Goal: Complete application form

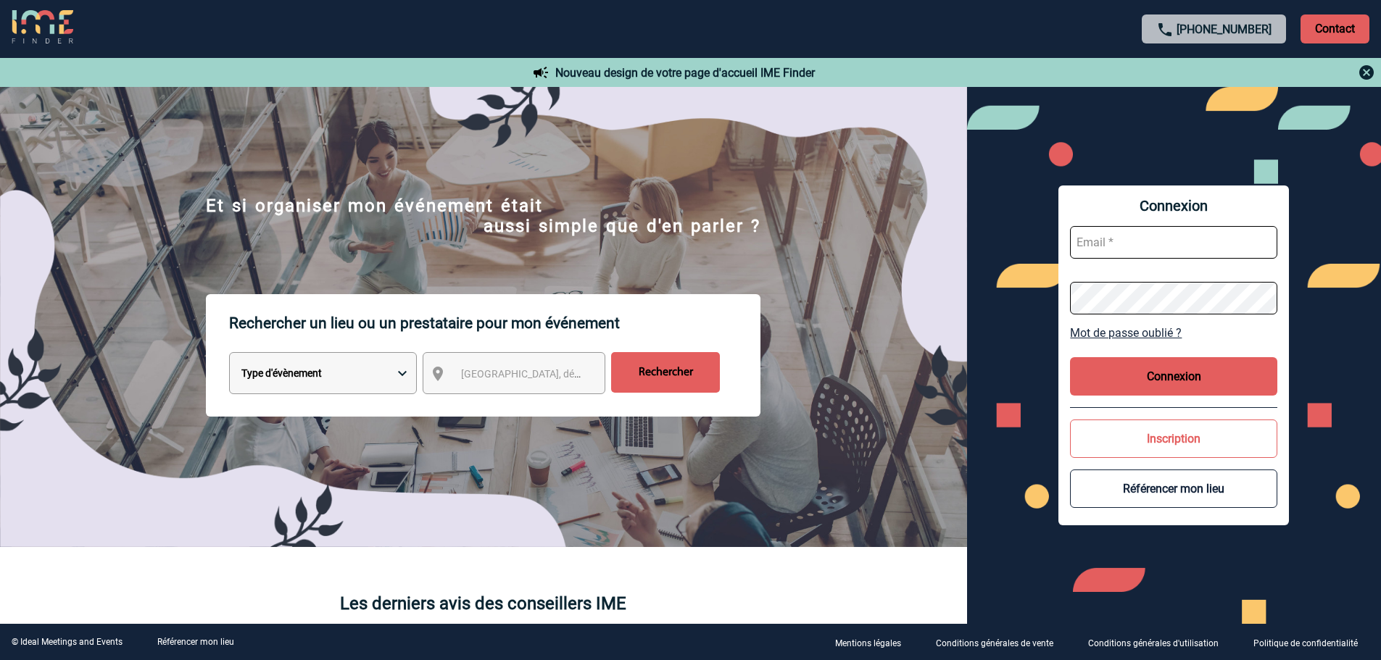
click at [1106, 239] on input "text" at bounding box center [1173, 242] width 207 height 33
type input "[EMAIL_ADDRESS][DOMAIN_NAME]"
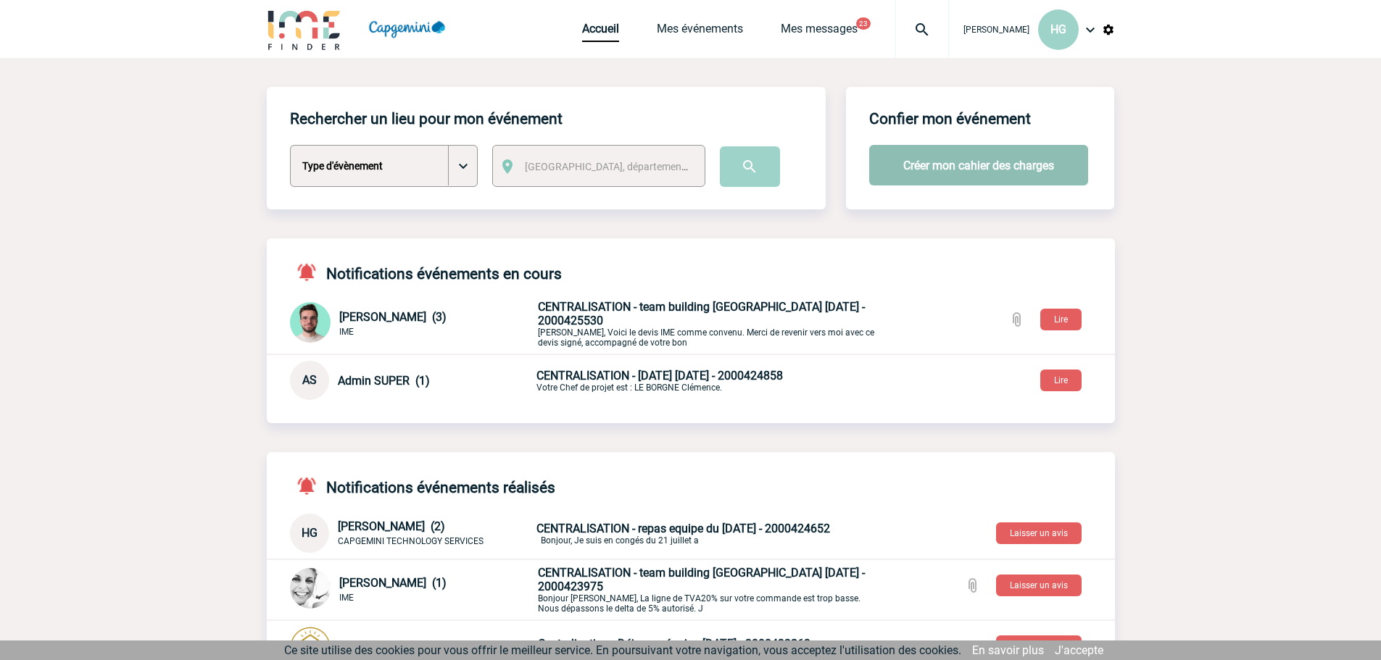
click at [954, 167] on button "Créer mon cahier des charges" at bounding box center [978, 165] width 219 height 41
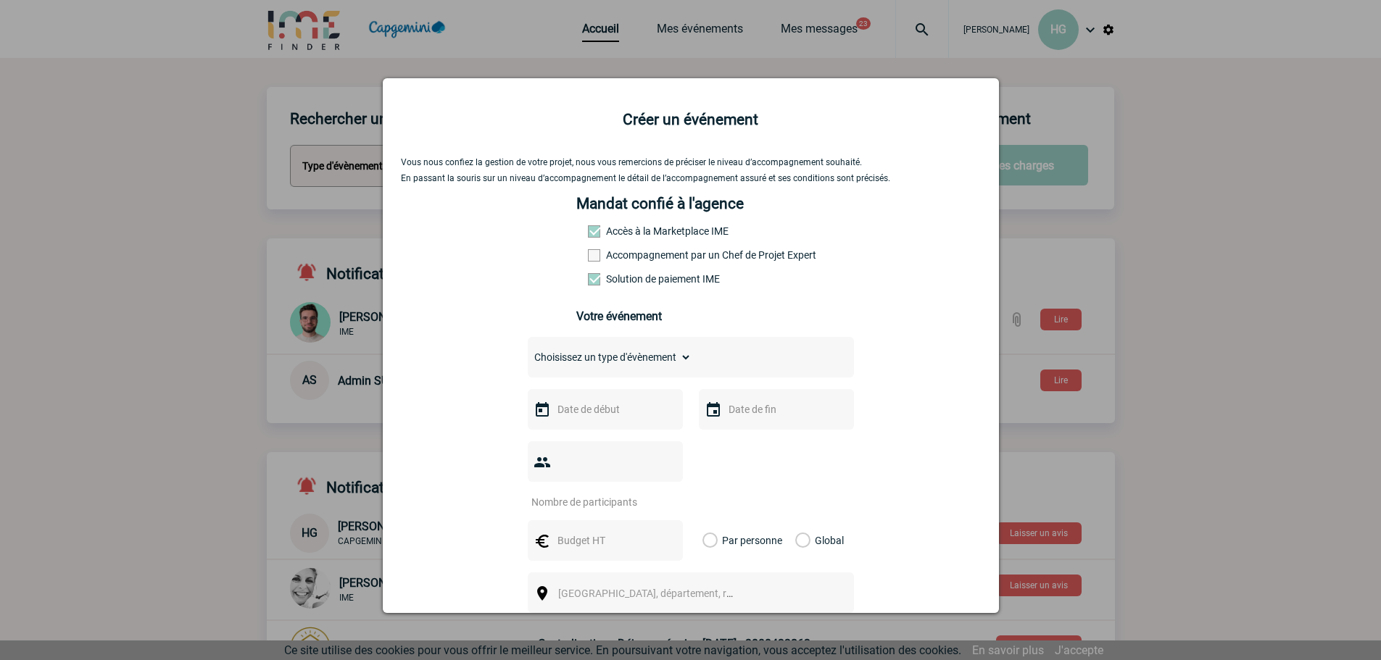
click at [651, 367] on select "Choisissez un type d'évènement Séminaire avec nuitée Séminaire sans nuitée Repa…" at bounding box center [610, 357] width 164 height 20
select select "4"
click at [528, 351] on select "Choisissez un type d'évènement Séminaire avec nuitée Séminaire sans nuitée Repa…" at bounding box center [610, 357] width 164 height 20
click at [559, 415] on input "text" at bounding box center [604, 409] width 100 height 19
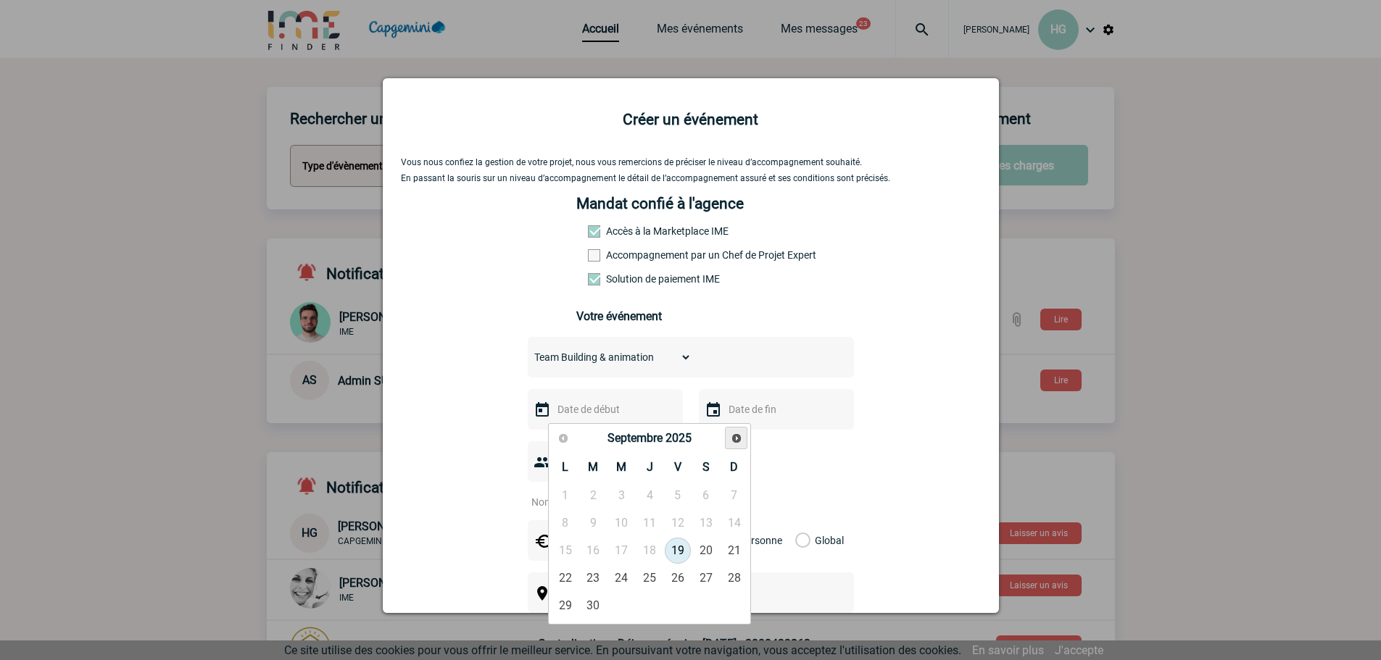
click at [740, 436] on span "Suivant" at bounding box center [737, 439] width 12 height 12
click at [618, 550] on link "15" at bounding box center [621, 551] width 27 height 26
type input "15-10-2025"
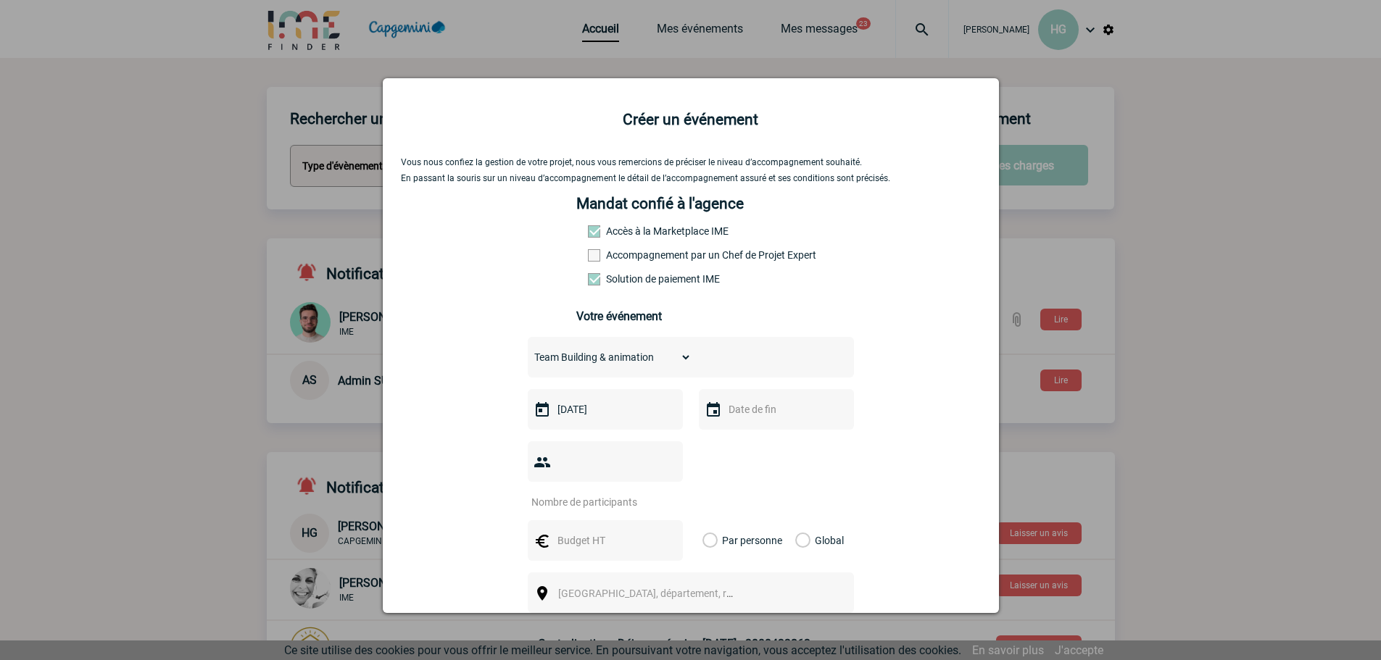
click at [741, 419] on input "text" at bounding box center [775, 409] width 100 height 19
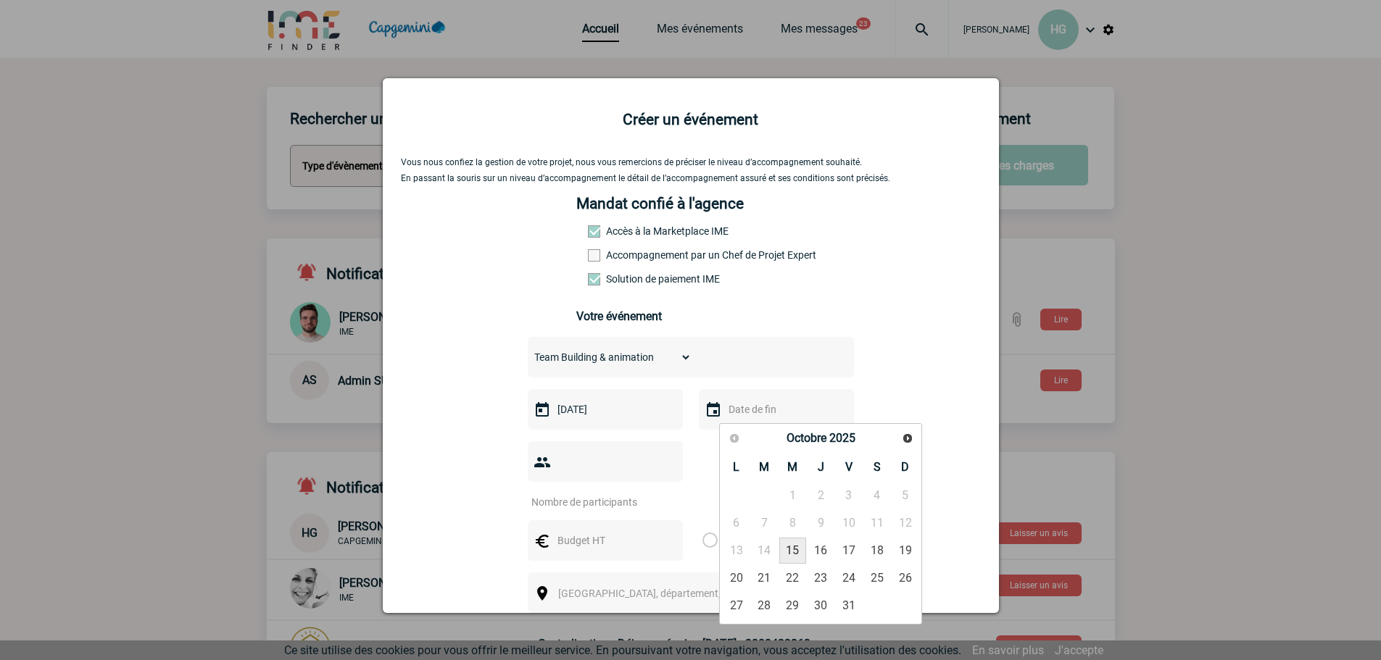
click at [793, 554] on link "15" at bounding box center [792, 551] width 27 height 26
type input "15-10-2025"
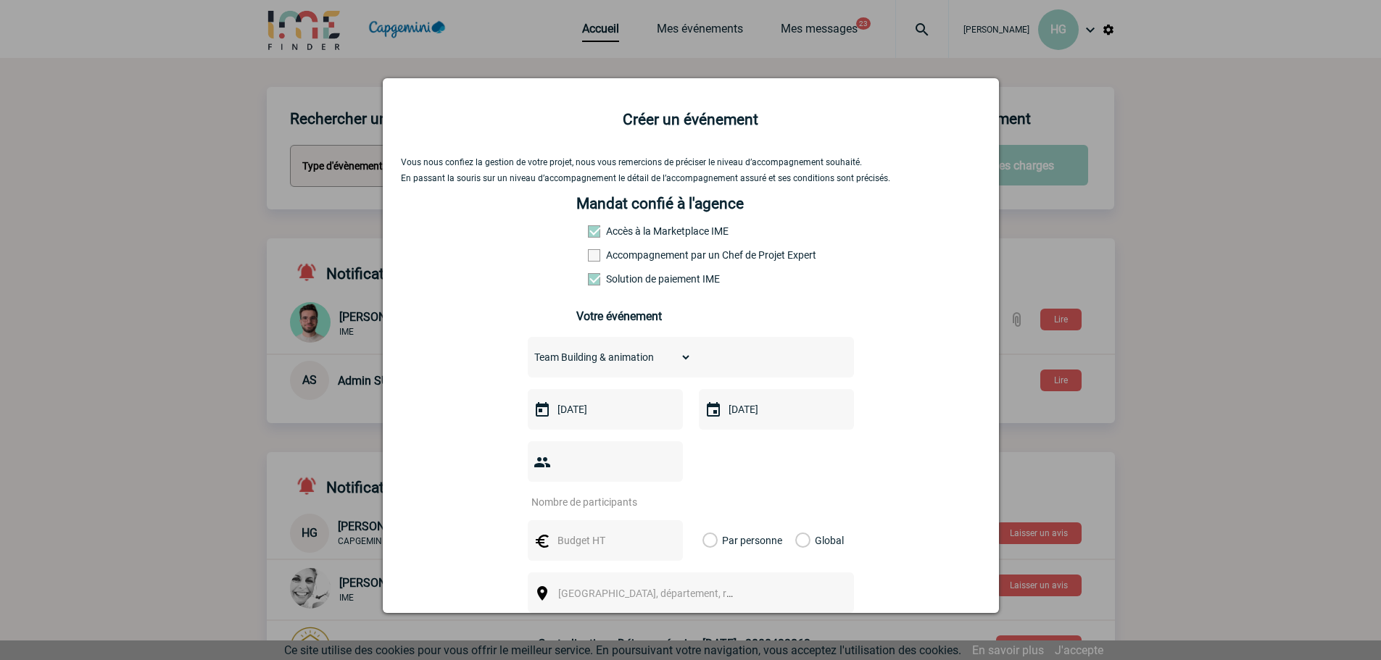
click at [598, 493] on input "number" at bounding box center [596, 502] width 136 height 19
type input "130"
click at [807, 521] on div "Global" at bounding box center [817, 541] width 49 height 41
click at [799, 521] on label "Global" at bounding box center [799, 541] width 9 height 41
click at [0, 0] on input "Global" at bounding box center [0, 0] width 0 height 0
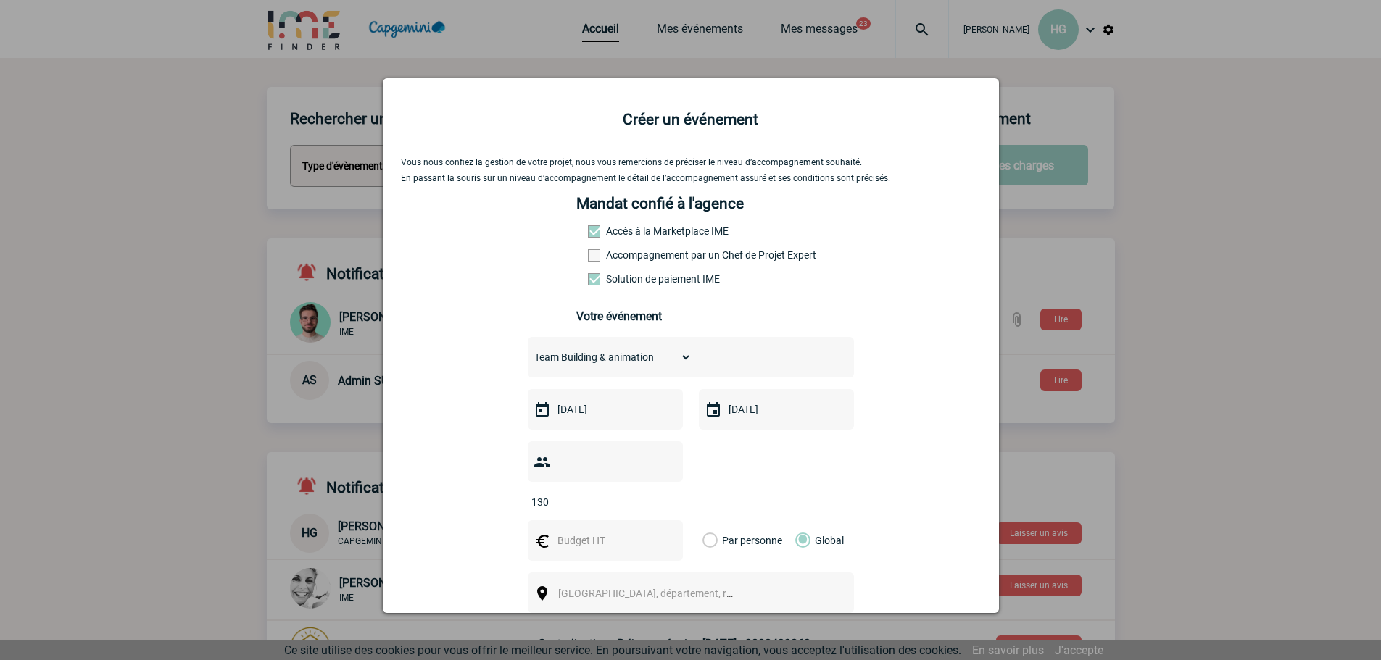
click at [580, 531] on input "text" at bounding box center [604, 540] width 100 height 19
click at [575, 531] on input "text" at bounding box center [604, 540] width 100 height 19
type input "6730"
click at [610, 588] on span "[GEOGRAPHIC_DATA], département, région..." at bounding box center [659, 594] width 202 height 12
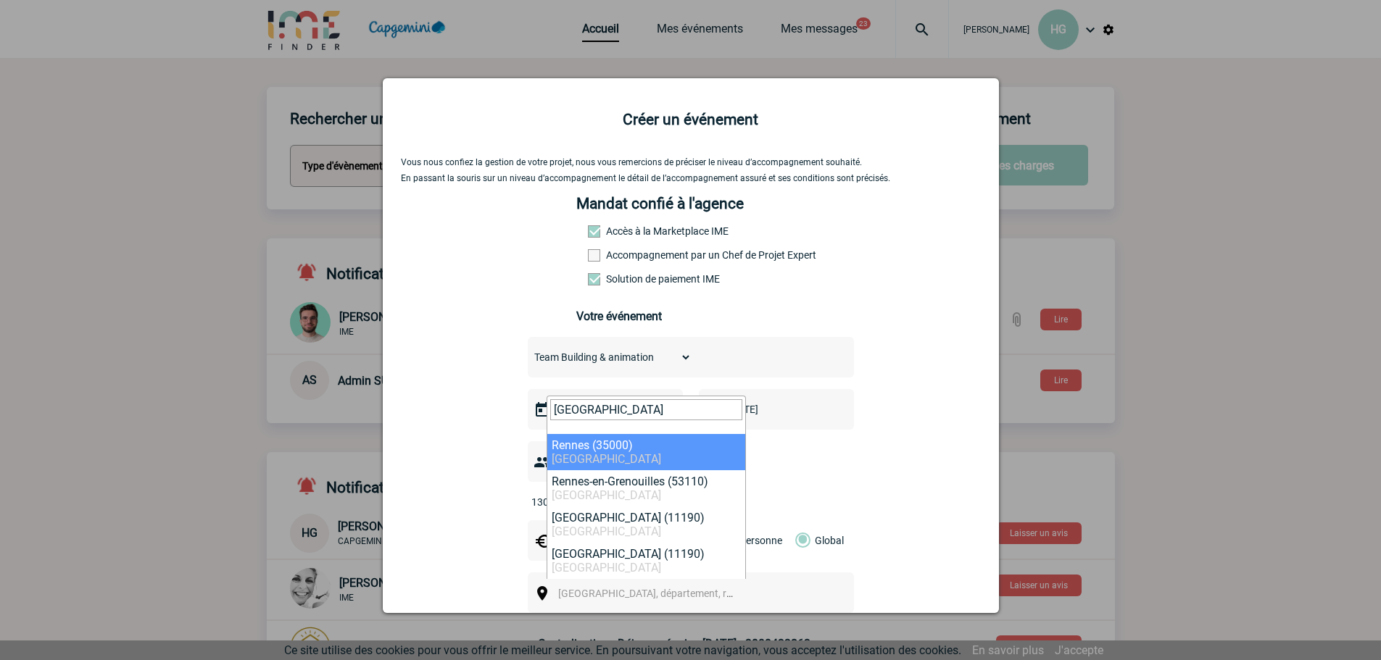
type input "rennes"
select select "2210"
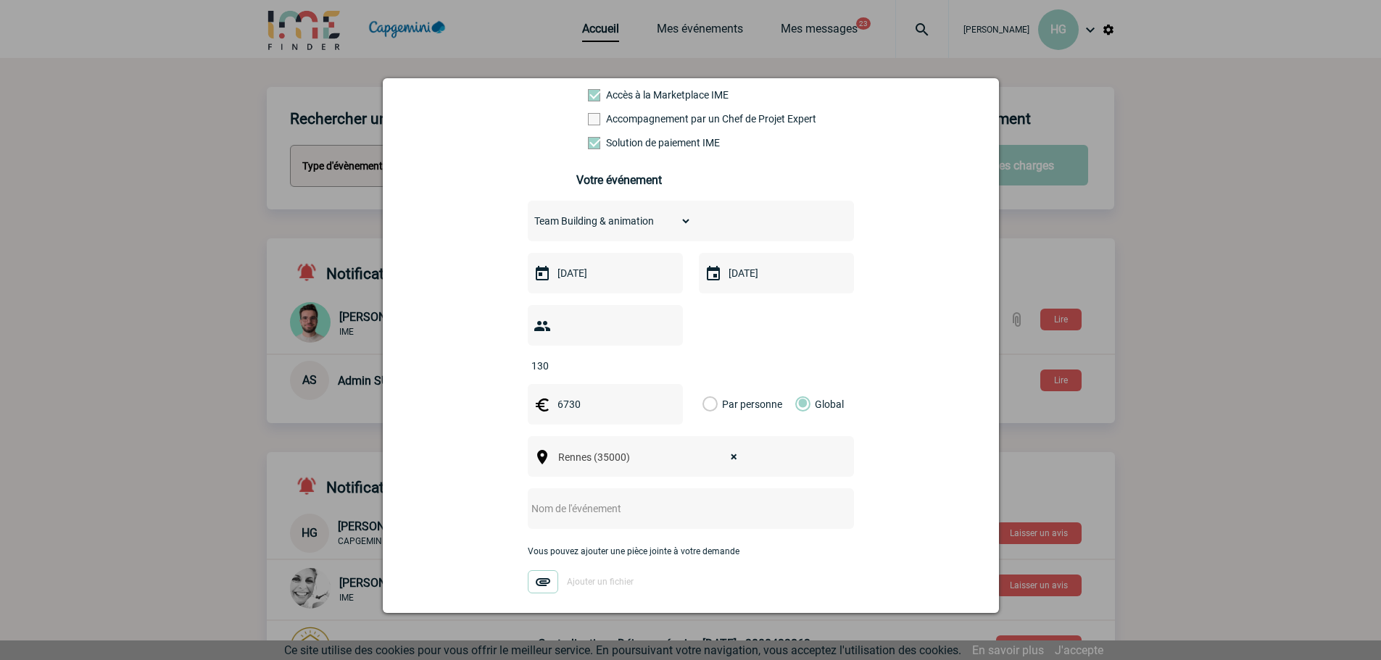
scroll to position [145, 0]
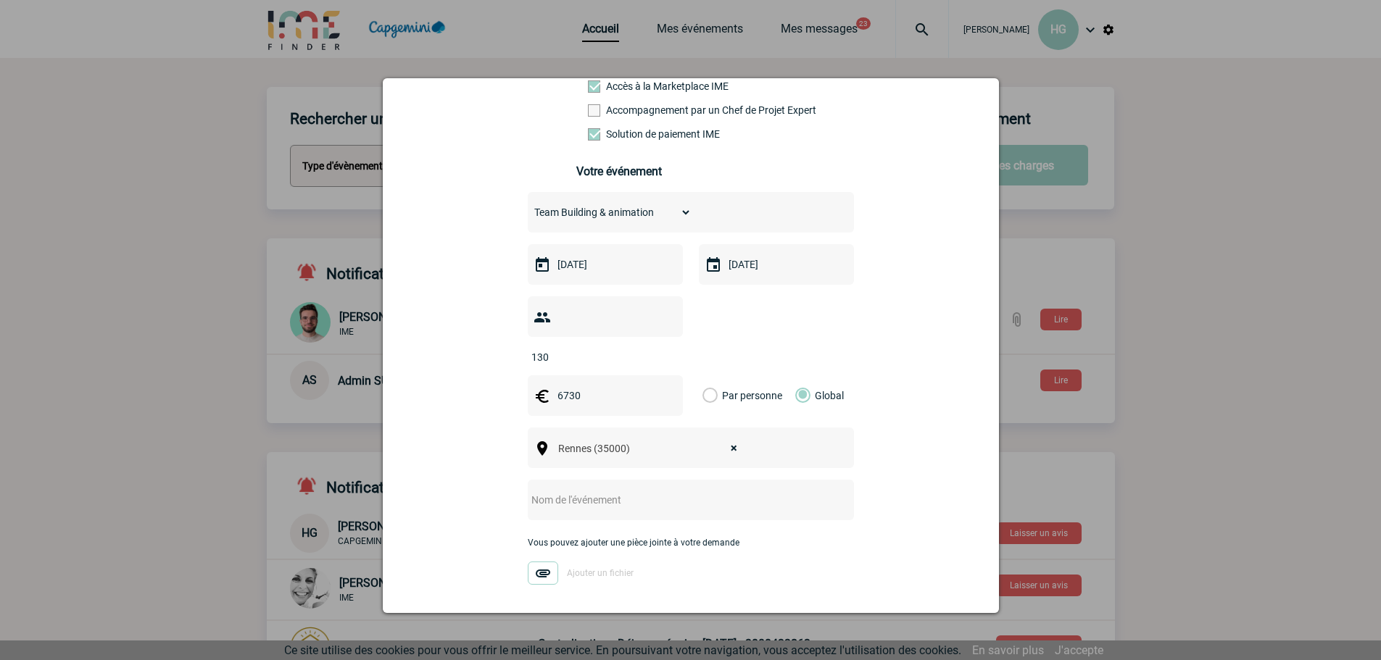
click at [587, 491] on input "text" at bounding box center [672, 500] width 288 height 19
drag, startPoint x: 590, startPoint y: 479, endPoint x: 674, endPoint y: 477, distance: 84.1
click at [674, 491] on input "team building Siamu 23.06.25" at bounding box center [672, 500] width 288 height 19
click at [622, 491] on input "team building Socle num 15.10.25" at bounding box center [672, 500] width 288 height 19
type input "team building Socle Num 15.10.25"
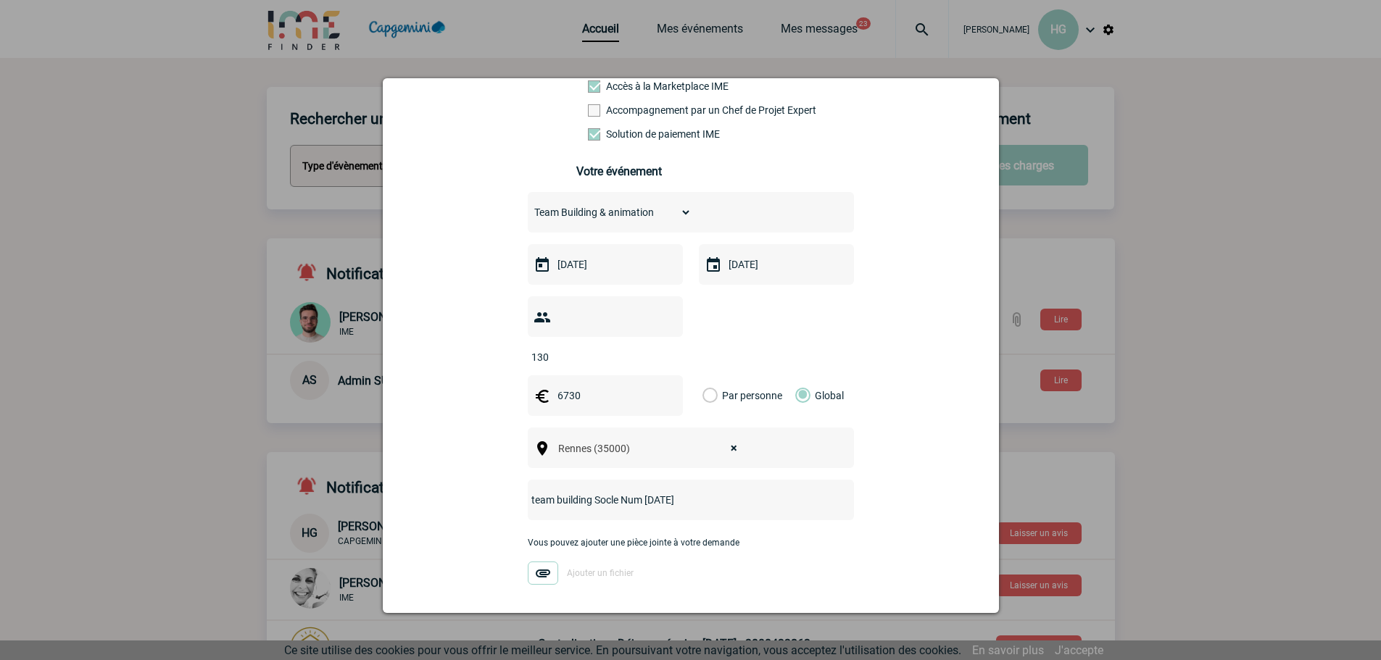
click at [533, 562] on img at bounding box center [543, 573] width 30 height 23
click at [0, 0] on input "Ajouter un fichier" at bounding box center [0, 0] width 0 height 0
click at [537, 562] on img at bounding box center [543, 573] width 30 height 23
click at [0, 0] on input "o-250825-000080.pdf" at bounding box center [0, 0] width 0 height 0
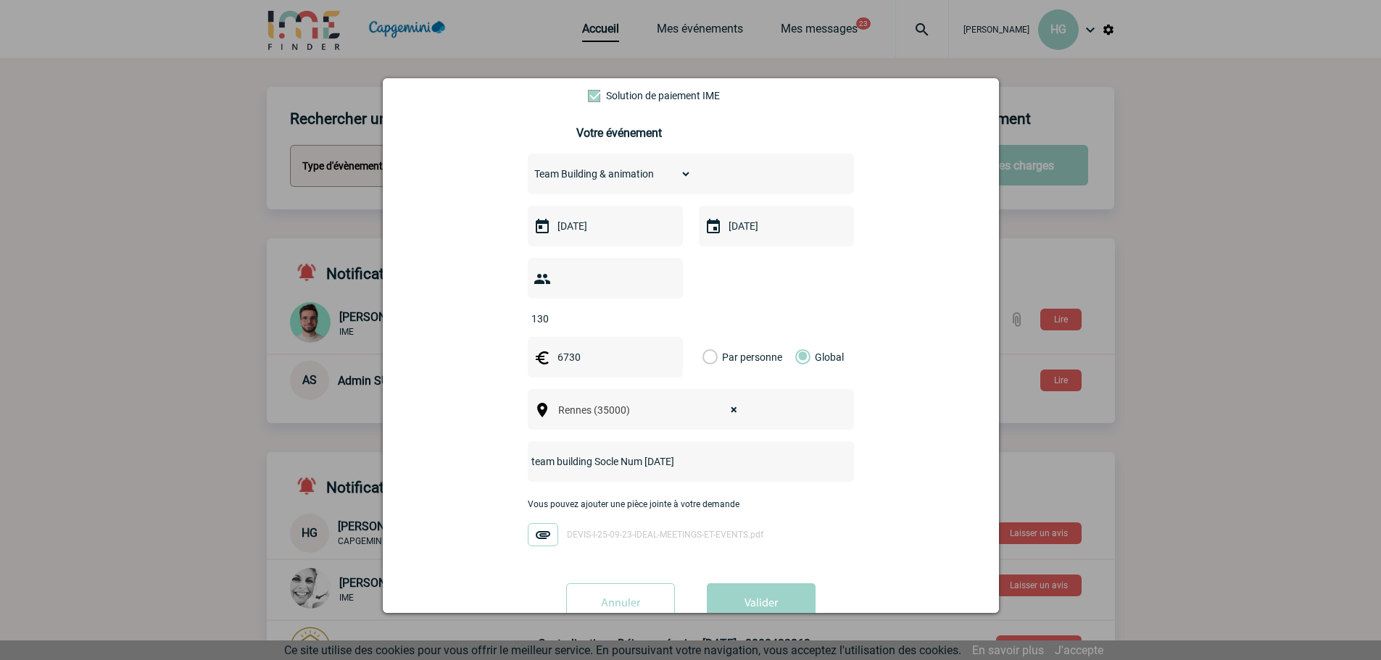
scroll to position [204, 0]
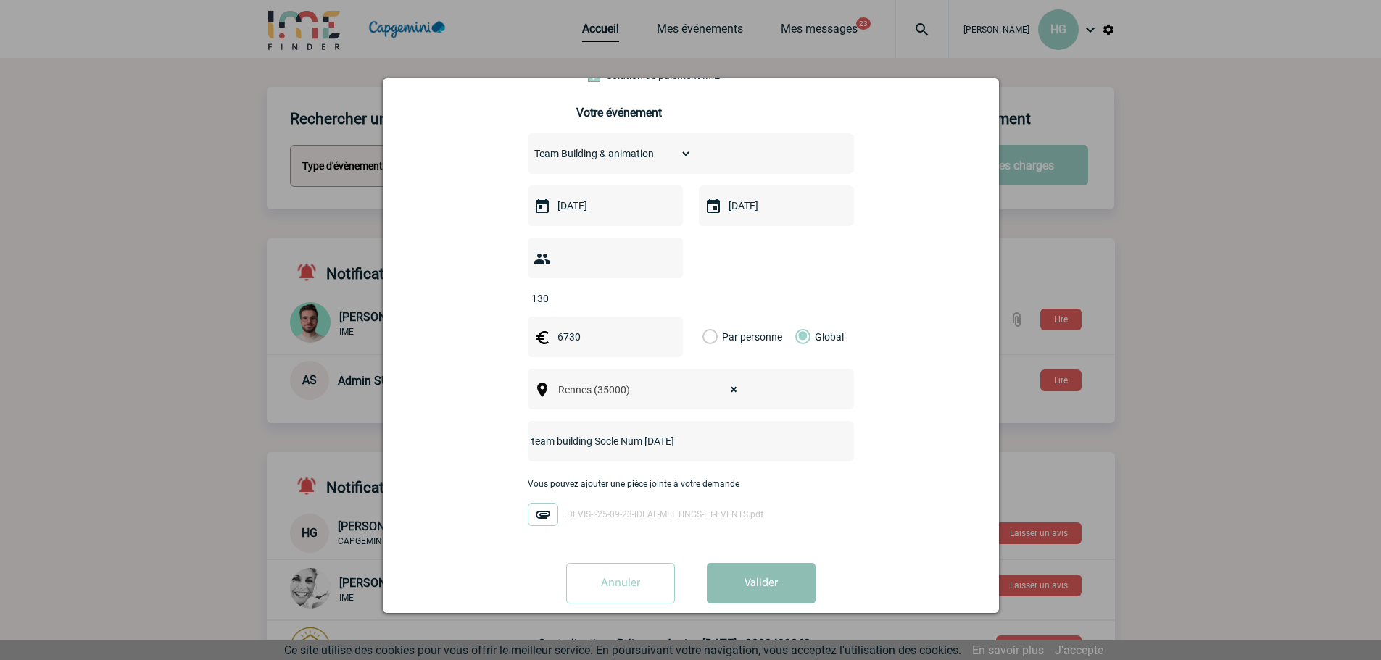
click at [755, 568] on button "Valider" at bounding box center [761, 583] width 109 height 41
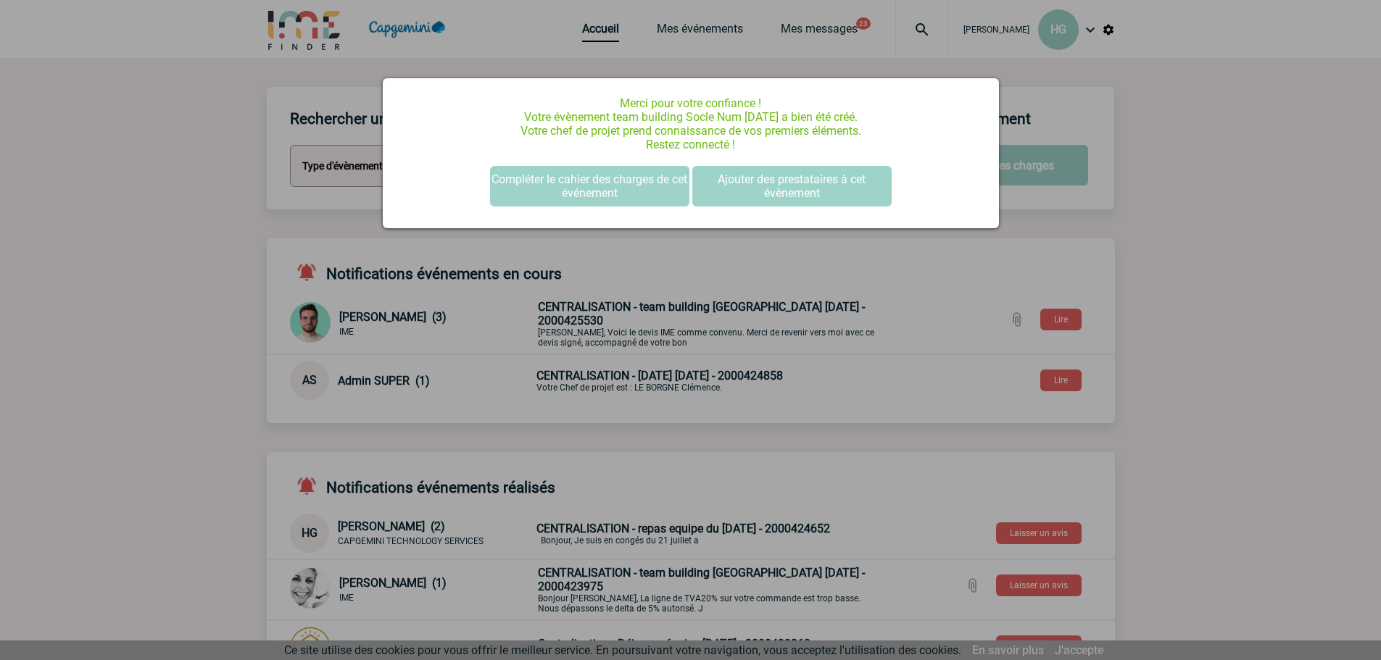
click at [1187, 186] on div at bounding box center [690, 330] width 1381 height 660
